Goal: Task Accomplishment & Management: Use online tool/utility

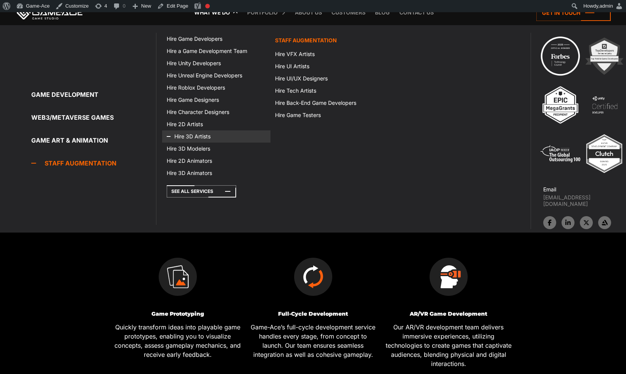
click at [190, 140] on link "Hire 3D Artists" at bounding box center [216, 136] width 108 height 12
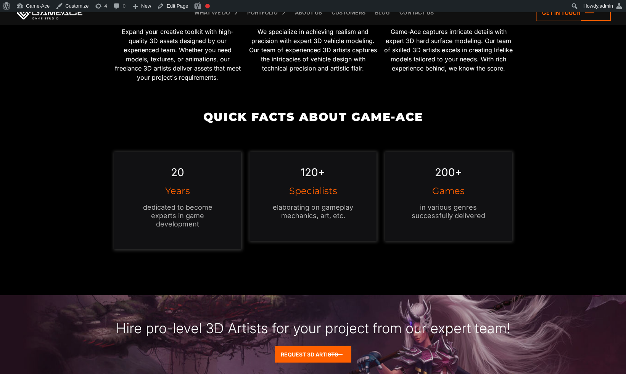
scroll to position [808, 0]
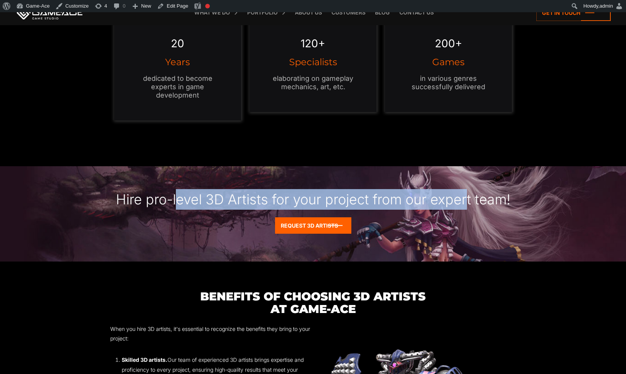
drag, startPoint x: 469, startPoint y: 195, endPoint x: 176, endPoint y: 193, distance: 293.4
click at [176, 193] on div "Hire pro-level 3D Artists for your project from our expert team!" at bounding box center [313, 191] width 626 height 51
copy div "evel 3D Artists for your project from our exper"
